Goal: Navigation & Orientation: Find specific page/section

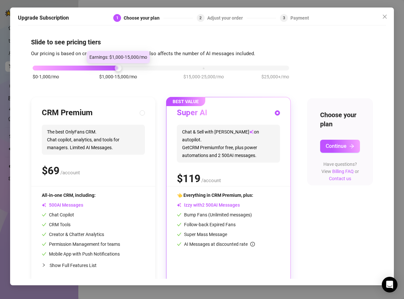
drag, startPoint x: 119, startPoint y: 66, endPoint x: 96, endPoint y: 68, distance: 22.6
click at [96, 68] on div "$0-1,000/mo $1,000-15,000/mo $15,000-25,000/mo $25,000+/mo" at bounding box center [161, 66] width 256 height 4
click at [384, 16] on icon "close" at bounding box center [384, 16] width 5 height 5
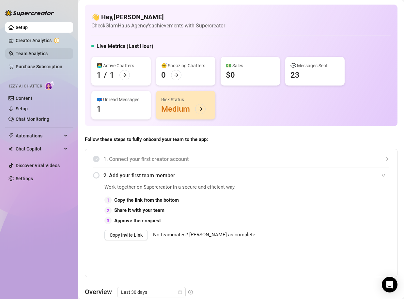
click at [31, 51] on link "Team Analytics" at bounding box center [32, 53] width 32 height 5
